Goal: Task Accomplishment & Management: Complete application form

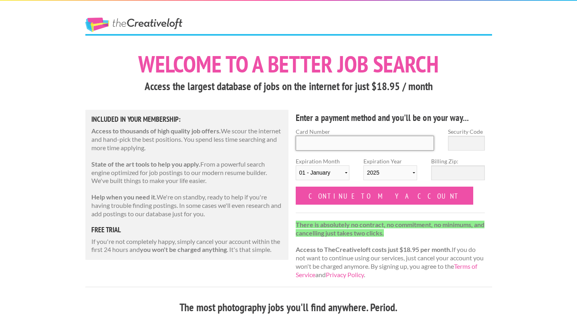
click at [325, 145] on input "Card Number" at bounding box center [364, 143] width 139 height 15
type input "4635 7900 0098 4550"
click at [474, 143] on input "Security Code" at bounding box center [466, 143] width 37 height 15
type input "435"
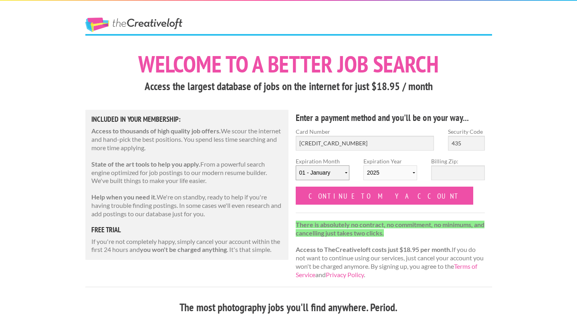
click at [330, 173] on select "01 - January 02 - February 03 - March 04 - April 05 - May 06 - June 07 - July 0…" at bounding box center [322, 172] width 54 height 15
select select "06"
click at [384, 170] on select "2025 2026 2027 2028 2029 2030 2031 2032 2033 2034" at bounding box center [390, 172] width 54 height 15
select select "2027"
click at [447, 176] on input "Billing Zip:" at bounding box center [458, 172] width 54 height 15
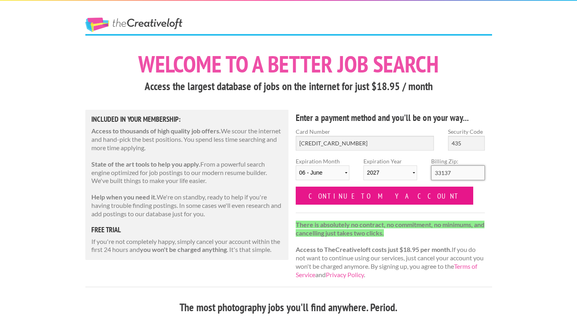
type input "33137"
click at [378, 199] on input "Continue to my account" at bounding box center [384, 196] width 178 height 18
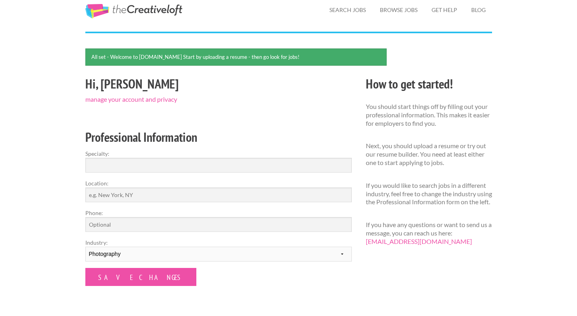
scroll to position [36, 0]
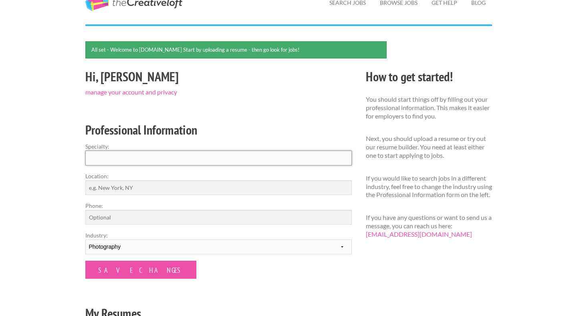
click at [153, 156] on input "Specialty:" at bounding box center [218, 158] width 266 height 15
click at [90, 158] on input "Photography" at bounding box center [218, 158] width 266 height 15
type input "Portrait/ Fashion Photography"
click at [121, 190] on input "Location:" at bounding box center [218, 187] width 266 height 15
type input "Miami"
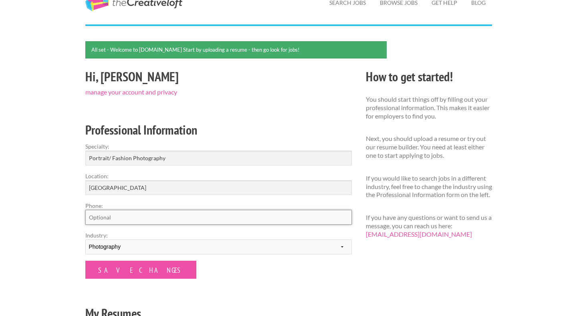
click at [121, 218] on input "Phone:" at bounding box center [218, 217] width 266 height 15
type input "2029977747"
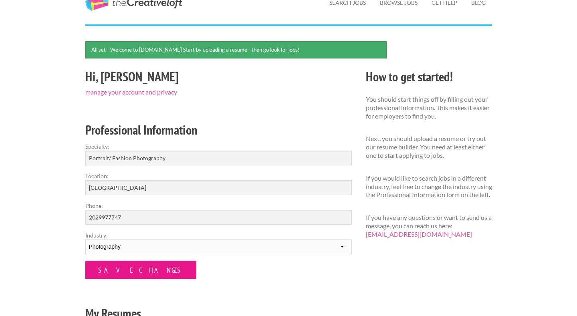
click at [131, 269] on input "Save Changes" at bounding box center [140, 270] width 111 height 18
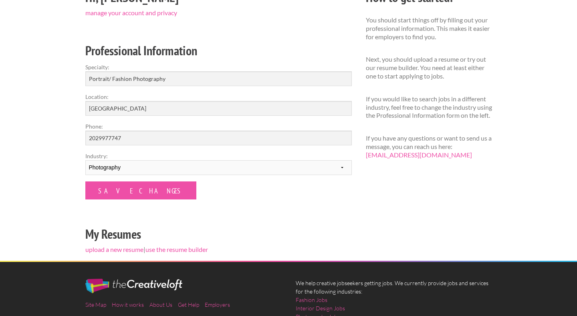
scroll to position [115, 0]
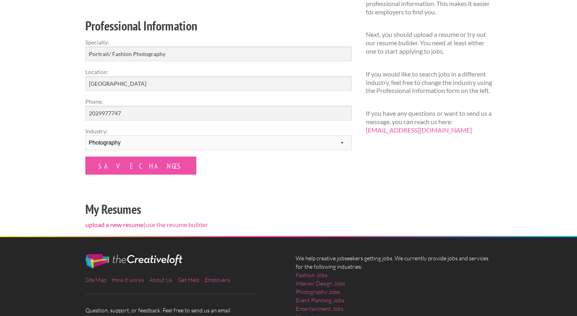
click at [119, 224] on link "upload a new resume" at bounding box center [114, 225] width 58 height 8
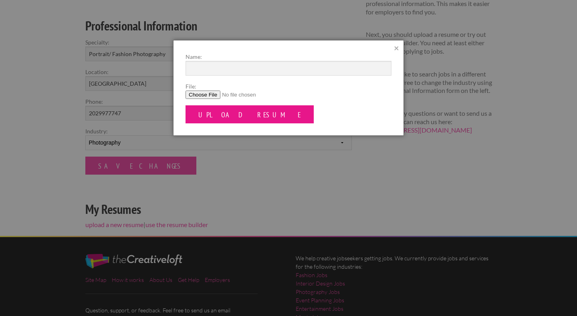
click at [207, 116] on input "Upload Resume" at bounding box center [249, 114] width 128 height 18
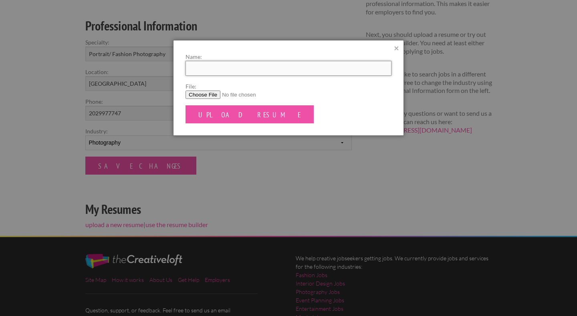
type input "B"
type input "[PERSON_NAME]"
click at [195, 99] on form "Name: Violetta Markelou File: Upload Resume" at bounding box center [288, 87] width 206 height 71
click at [193, 93] on input "File:" at bounding box center [288, 94] width 206 height 8
type input "C:\fakepath\V_PhotoResume.png"
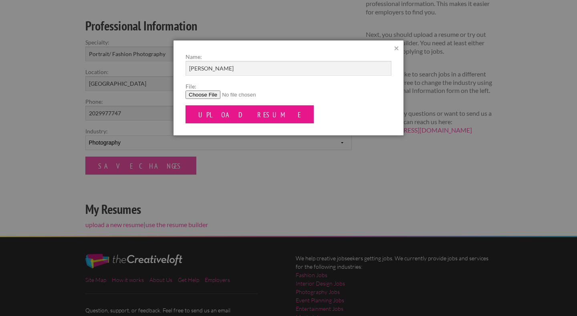
click at [213, 122] on input "Upload Resume" at bounding box center [249, 114] width 128 height 18
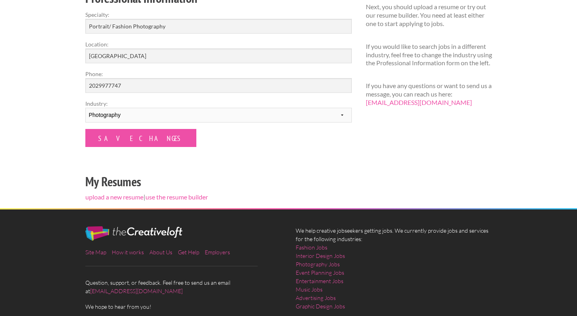
scroll to position [185, 0]
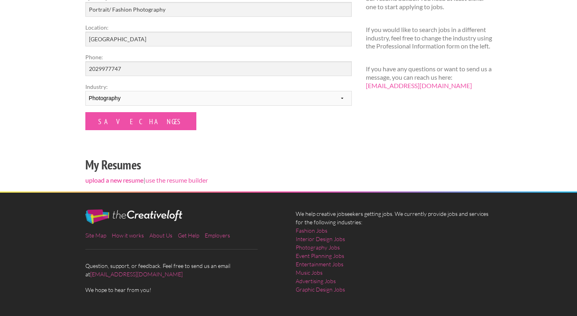
click at [118, 178] on link "upload a new resume" at bounding box center [114, 180] width 58 height 8
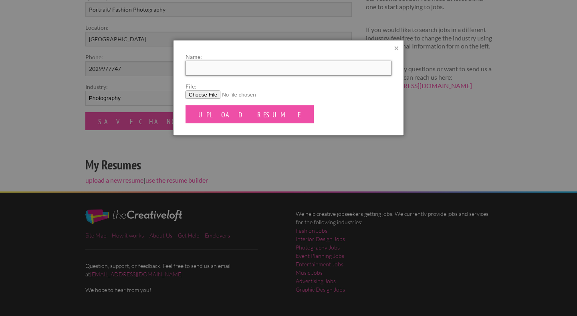
click at [205, 69] on input "Name:" at bounding box center [288, 68] width 206 height 15
type input "[PERSON_NAME]"
click at [198, 96] on input "File:" at bounding box center [288, 94] width 206 height 8
type input "C:\fakepath\V_Photo_resume.pdf"
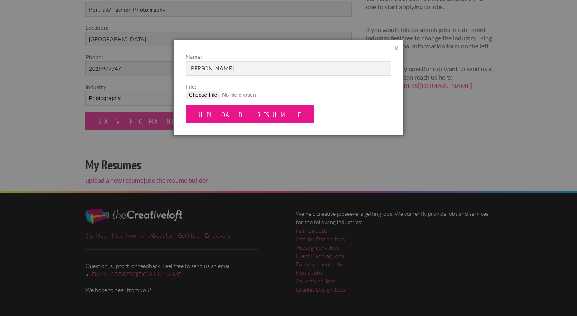
click at [212, 113] on input "Upload Resume" at bounding box center [249, 114] width 128 height 18
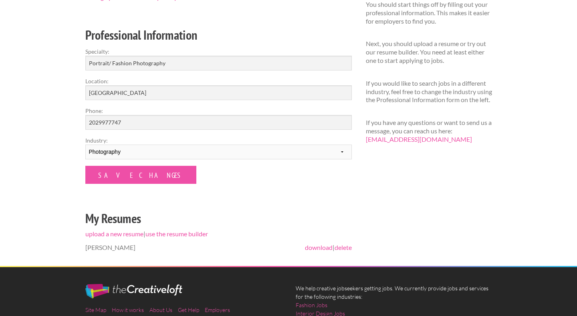
scroll to position [183, 0]
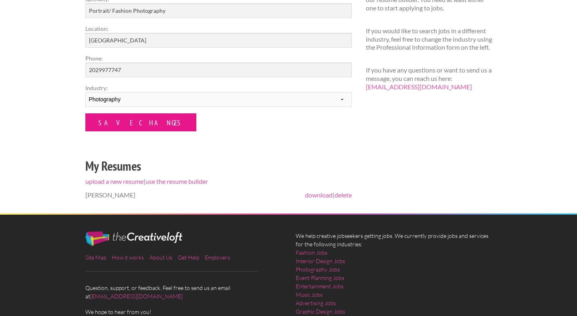
click at [135, 129] on input "Save Changes" at bounding box center [140, 122] width 111 height 18
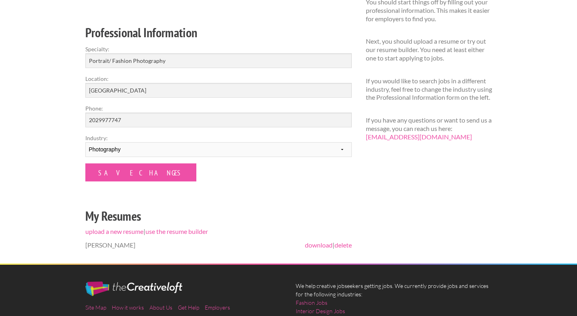
scroll to position [203, 0]
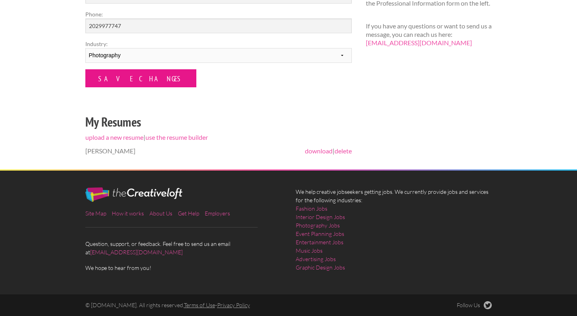
click at [132, 79] on input "Save Changes" at bounding box center [140, 78] width 111 height 18
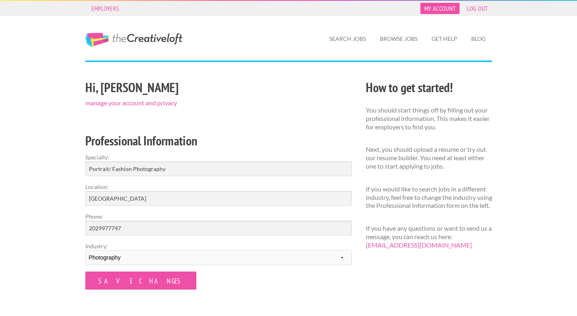
click at [429, 10] on link "My Account" at bounding box center [439, 8] width 39 height 11
click at [431, 10] on link "My Account" at bounding box center [439, 8] width 39 height 11
click at [352, 36] on link "Search Jobs" at bounding box center [347, 39] width 49 height 18
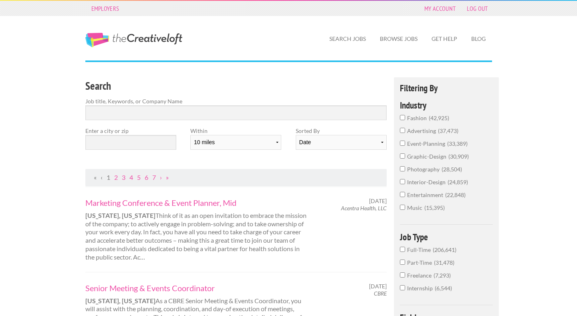
click at [404, 116] on input "fashion 42,925" at bounding box center [402, 117] width 5 height 5
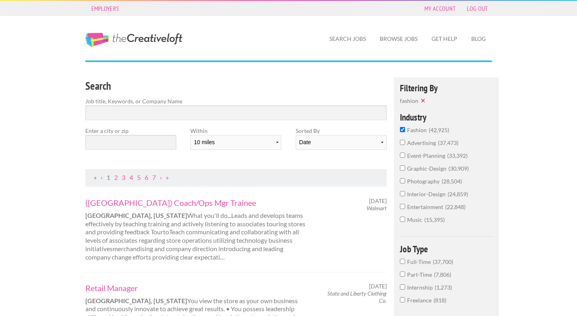
click at [403, 181] on input "photography 28,504" at bounding box center [402, 180] width 5 height 5
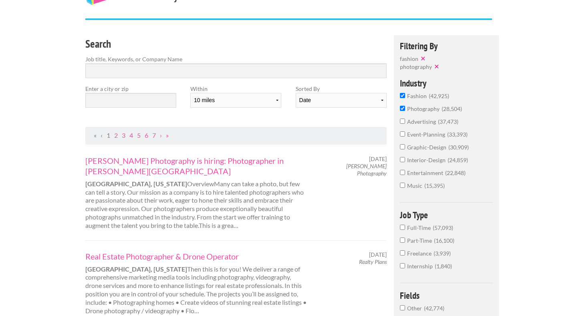
scroll to position [72, 0]
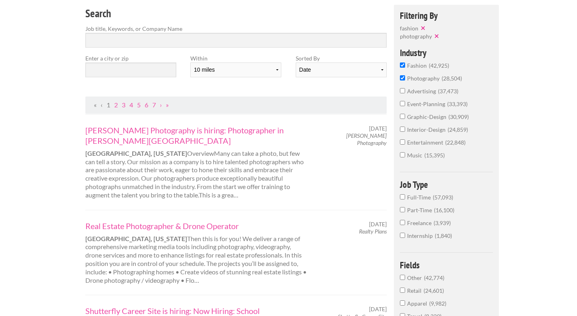
click at [400, 196] on input "Full-Time 57,093" at bounding box center [402, 196] width 5 height 5
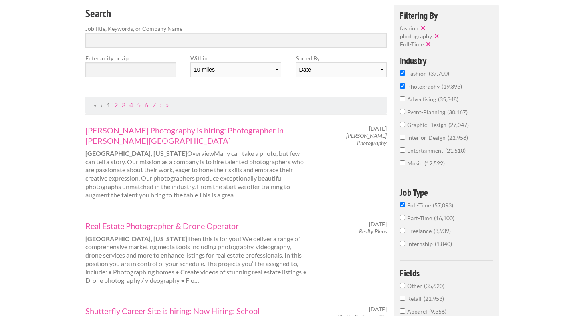
click at [402, 220] on input "Part-Time 16,100" at bounding box center [402, 217] width 5 height 5
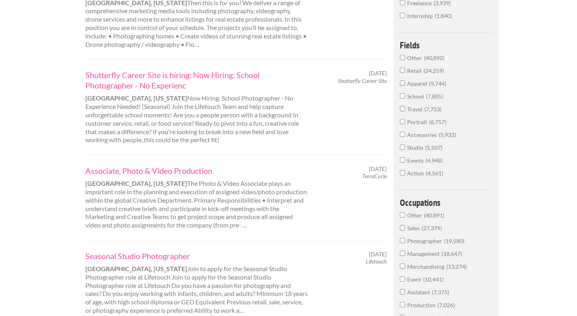
click at [402, 150] on input "Studio 5,507" at bounding box center [402, 147] width 5 height 5
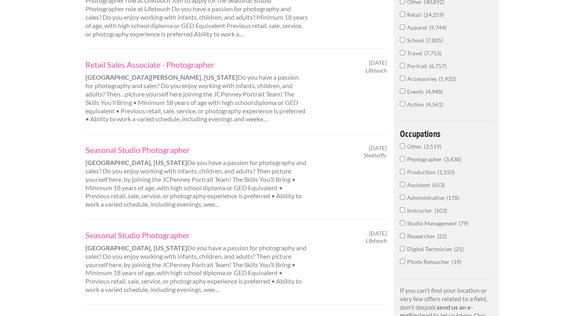
click at [402, 161] on input "Photographer 3,438" at bounding box center [402, 158] width 5 height 5
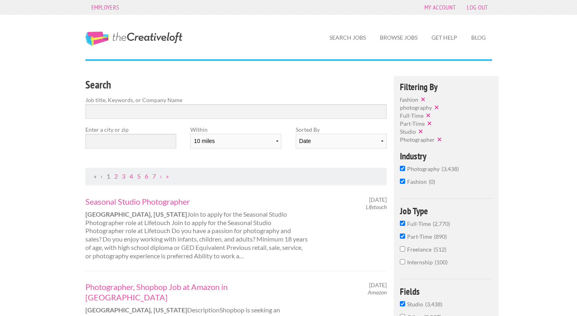
scroll to position [2, 0]
click at [159, 114] on input "Search" at bounding box center [235, 111] width 301 height 15
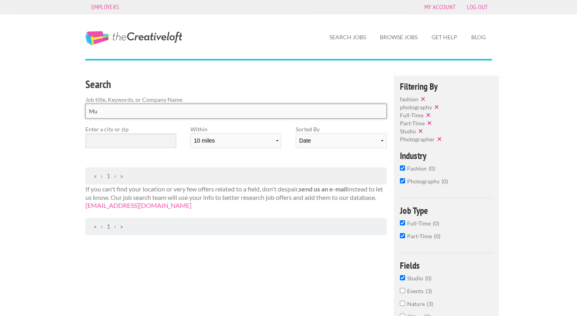
type input "M"
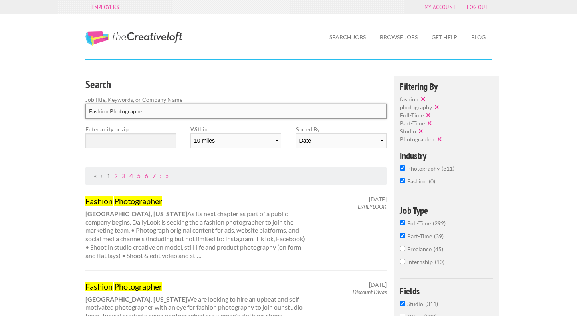
type input "Fashion Photographer"
click at [148, 142] on input "text" at bounding box center [130, 140] width 91 height 15
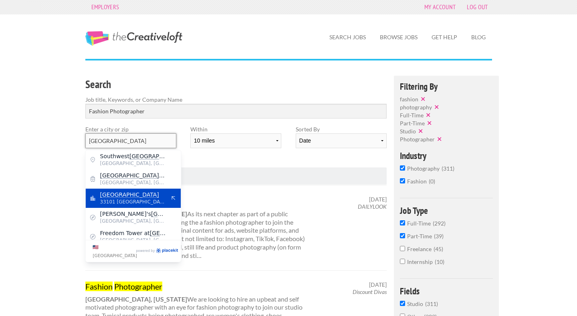
type input "[GEOGRAPHIC_DATA]"
click at [149, 189] on div "[GEOGRAPHIC_DATA] 33101 [GEOGRAPHIC_DATA]" at bounding box center [133, 198] width 95 height 19
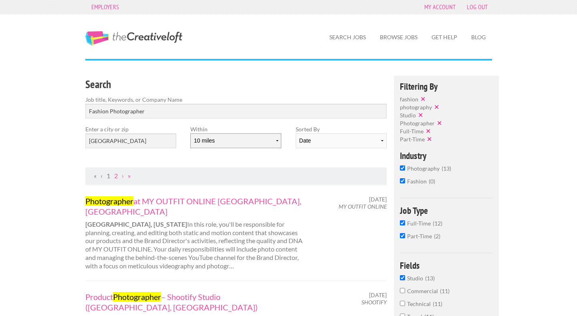
click at [269, 145] on select "10 miles 20 miles 50 miles 100 miles 200 miles 300 miles 400 miles 500 miles" at bounding box center [235, 140] width 91 height 15
select select "50"
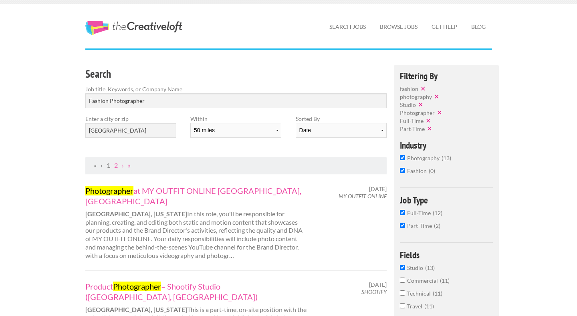
scroll to position [13, 0]
drag, startPoint x: 108, startPoint y: 101, endPoint x: 72, endPoint y: 98, distance: 36.6
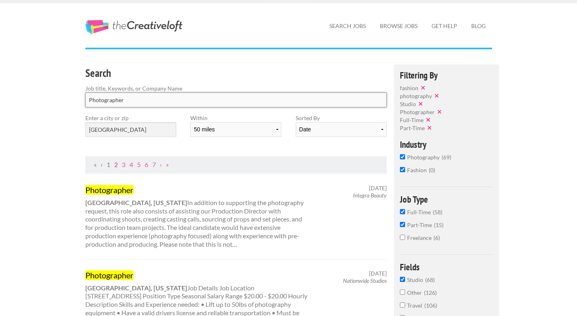
type input "Photographer"
click at [117, 165] on link "2" at bounding box center [116, 165] width 4 height 8
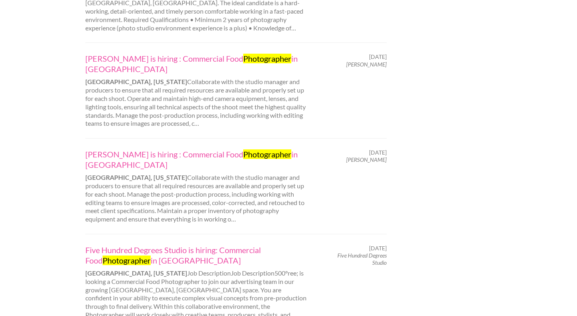
scroll to position [794, 0]
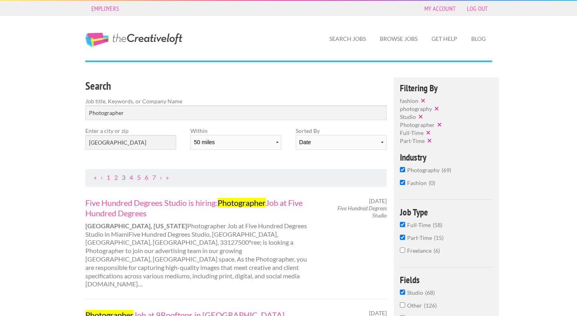
scroll to position [50, 0]
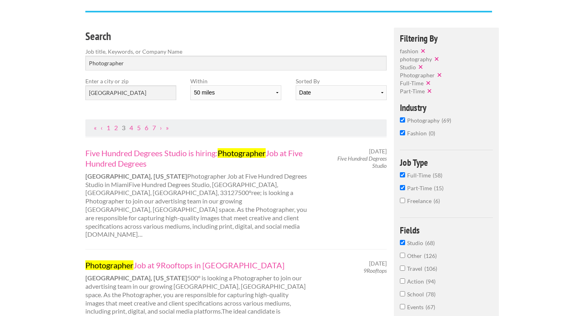
click at [407, 201] on span "Freelance" at bounding box center [420, 200] width 26 height 7
click at [405, 201] on input "Freelance 6" at bounding box center [402, 200] width 5 height 5
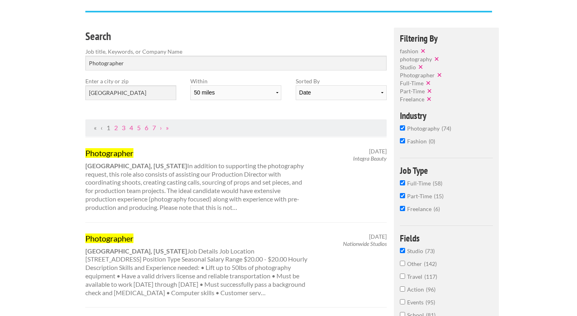
scroll to position [150, 0]
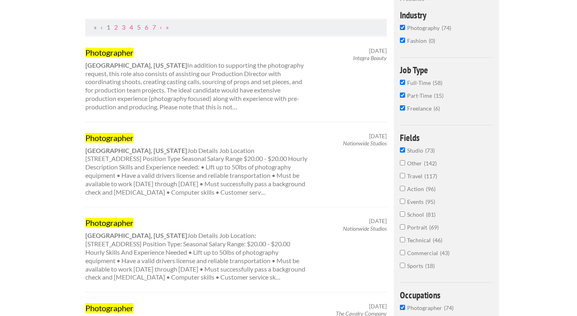
click at [403, 228] on input "Portrait 69" at bounding box center [402, 226] width 5 height 5
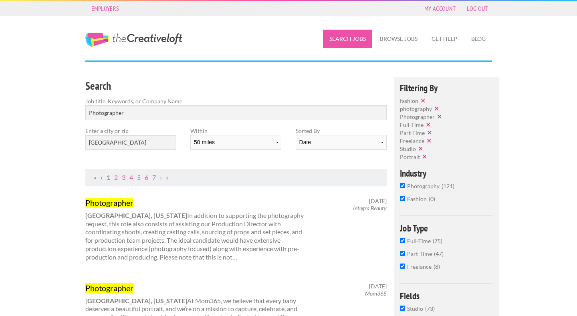
click at [352, 36] on link "Search Jobs" at bounding box center [347, 39] width 49 height 18
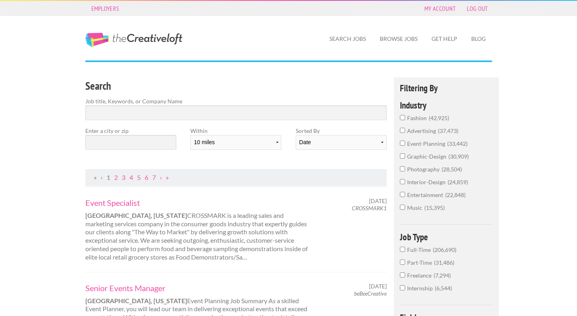
click at [404, 169] on input "photography 28,504" at bounding box center [402, 168] width 5 height 5
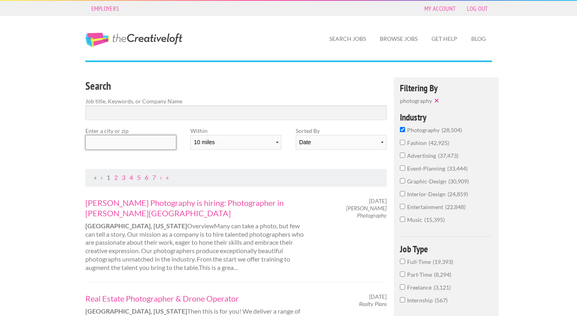
click at [115, 138] on input "text" at bounding box center [130, 142] width 91 height 15
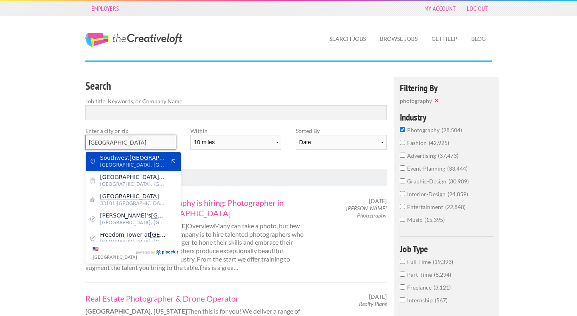
type input "Miami"
click at [245, 158] on div "Search Job title, Keywords, or Company Name Enter a city or zip Miami Within 10…" at bounding box center [235, 123] width 315 height 92
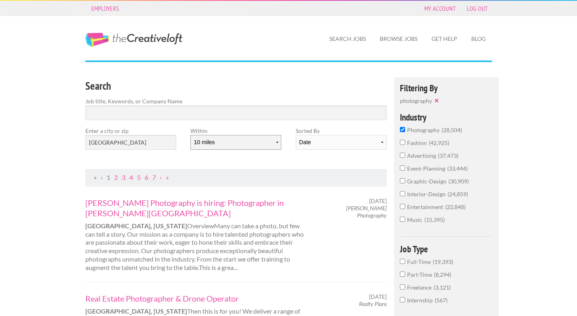
click at [255, 140] on select "10 miles 20 miles 50 miles 100 miles 200 miles 300 miles 400 miles 500 miles" at bounding box center [235, 142] width 91 height 15
select select "20"
click at [329, 139] on select "Date Relevance" at bounding box center [340, 142] width 91 height 15
select select "jobs"
click at [167, 110] on input "Search" at bounding box center [235, 112] width 301 height 15
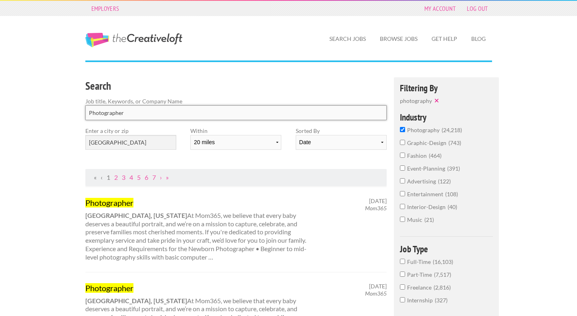
type input "Photographer"
click button "submit" at bounding box center [0, 0] width 0 height 0
click at [330, 144] on select "Date Relevance" at bounding box center [340, 142] width 91 height 15
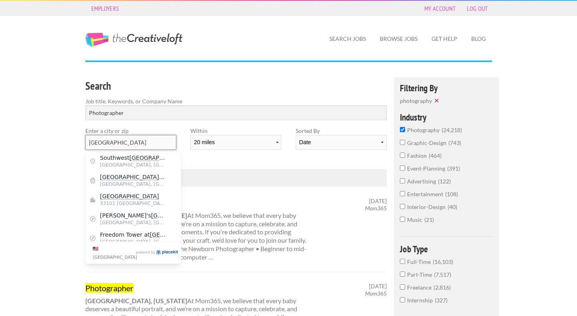
drag, startPoint x: 126, startPoint y: 141, endPoint x: 51, endPoint y: 132, distance: 75.4
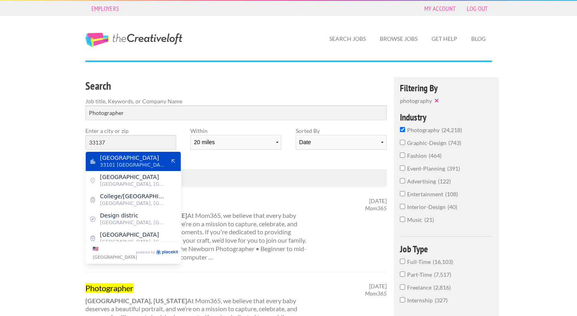
click at [119, 156] on span "Miami" at bounding box center [133, 157] width 66 height 7
type input "Miami"
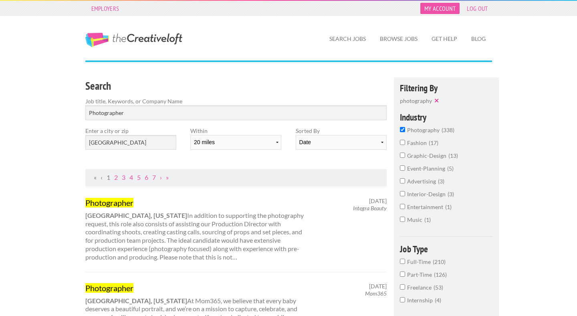
click at [454, 12] on link "My Account" at bounding box center [439, 8] width 39 height 11
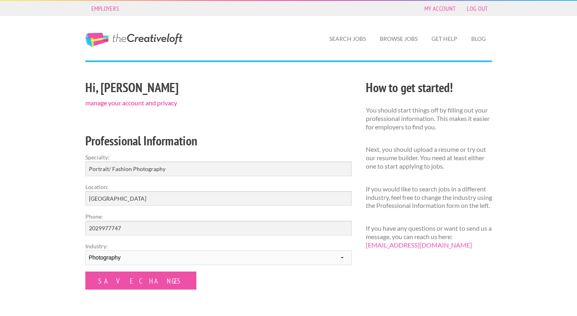
click at [134, 102] on link "manage your account and privacy" at bounding box center [131, 103] width 92 height 8
